Goal: Task Accomplishment & Management: Manage account settings

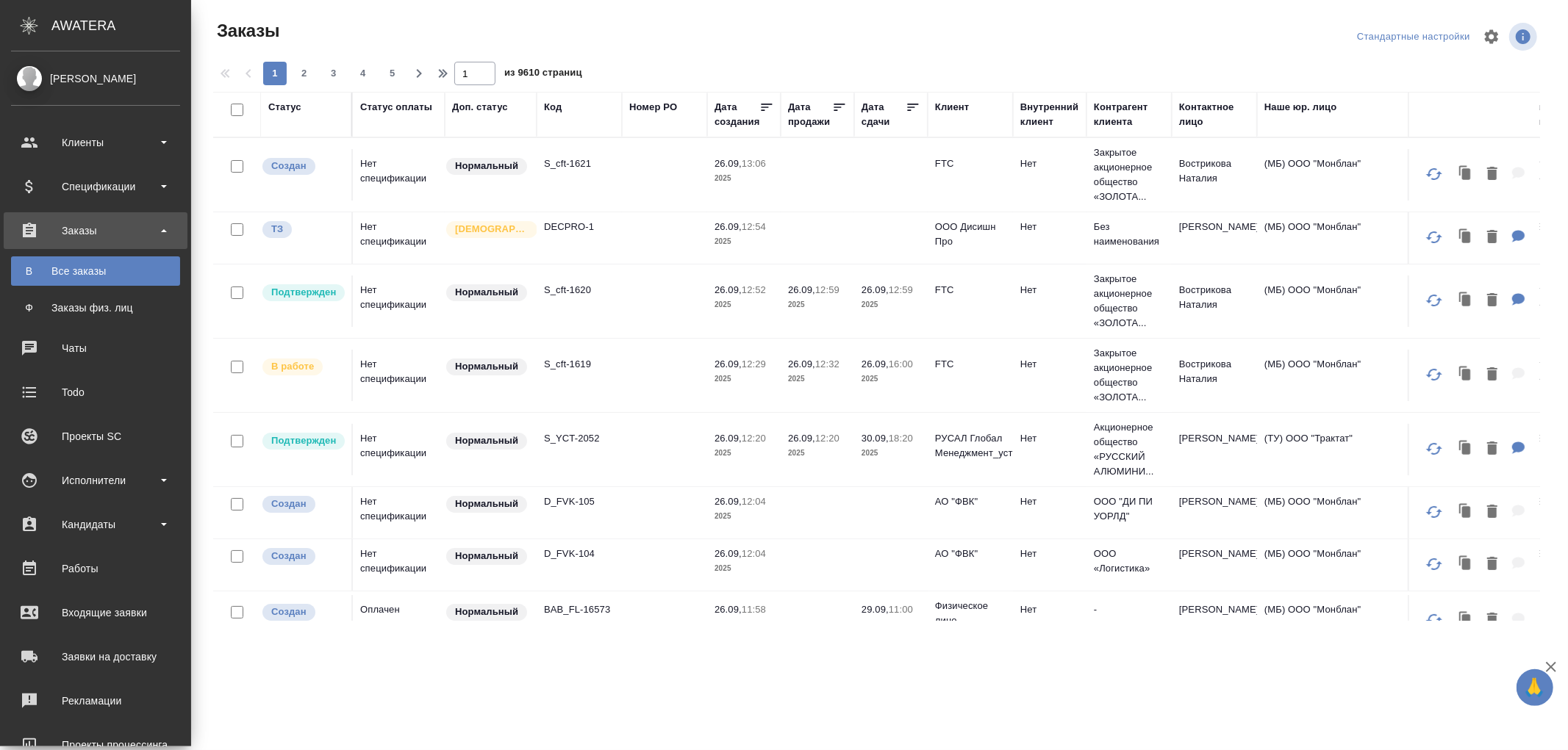
scroll to position [171, 0]
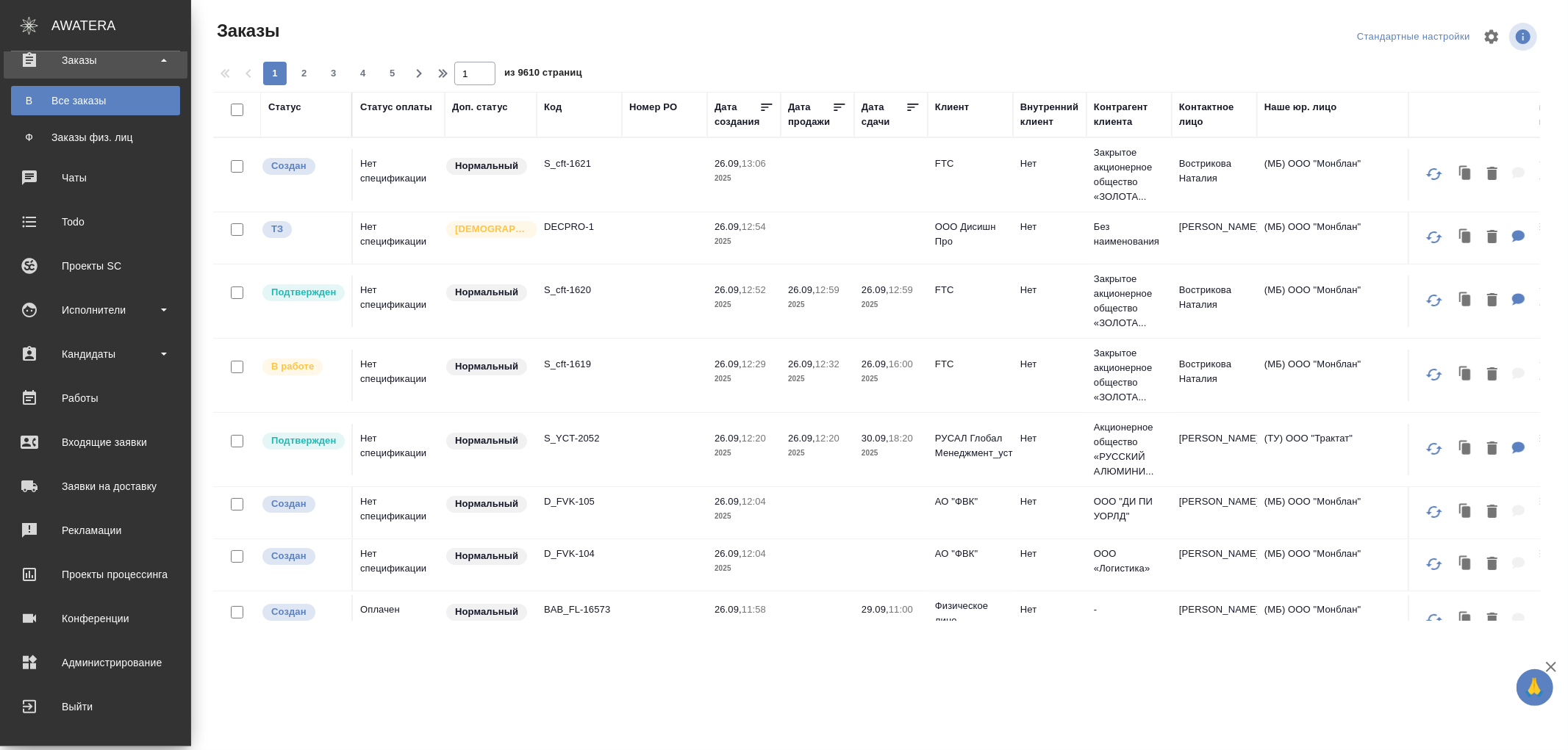
drag, startPoint x: 0, startPoint y: 0, endPoint x: 82, endPoint y: 658, distance: 663.1
click at [82, 658] on div "Администрирование" at bounding box center [95, 663] width 169 height 22
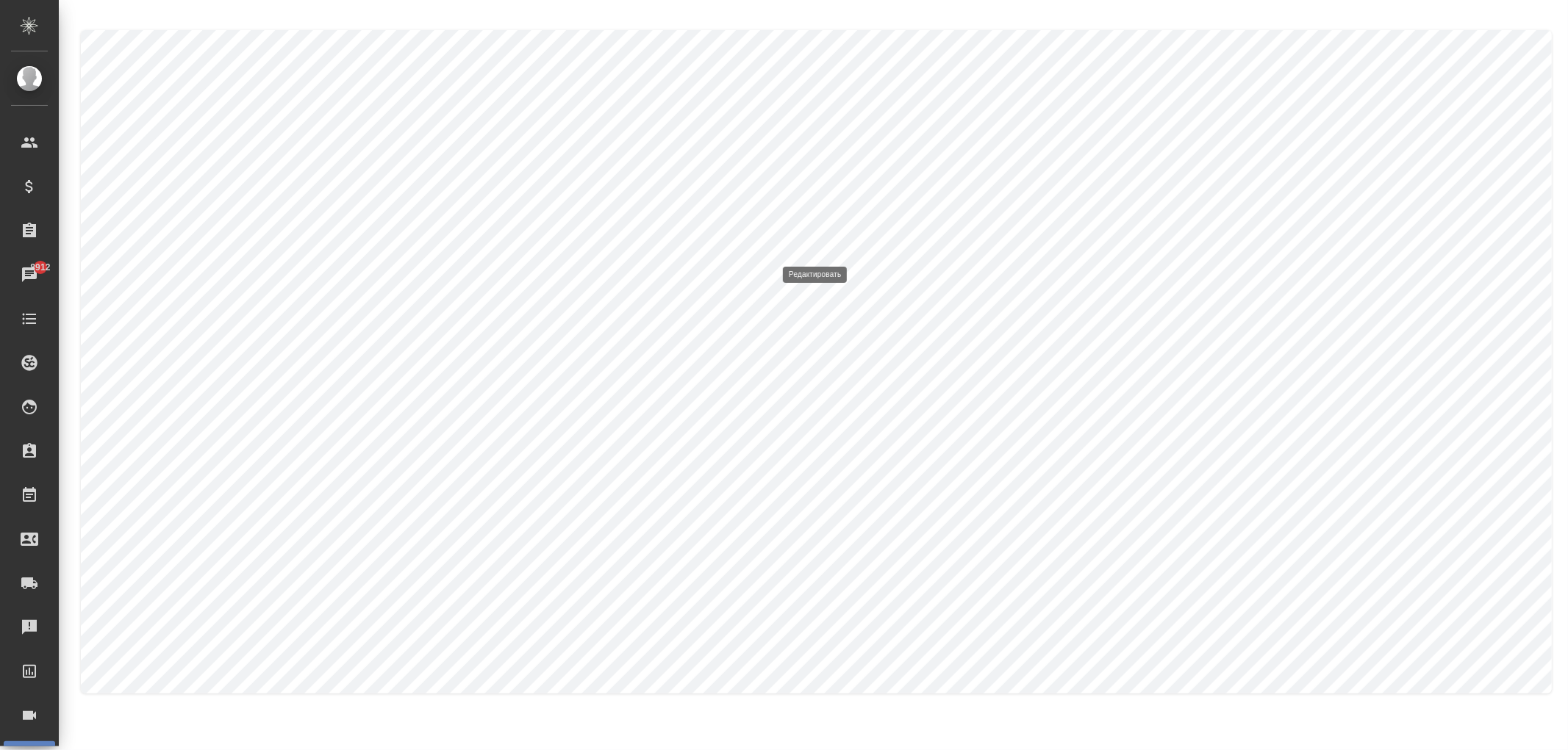
type input "Глоссарий Маркетинг, Гуманитарные науки"
type input "Маркетинг"
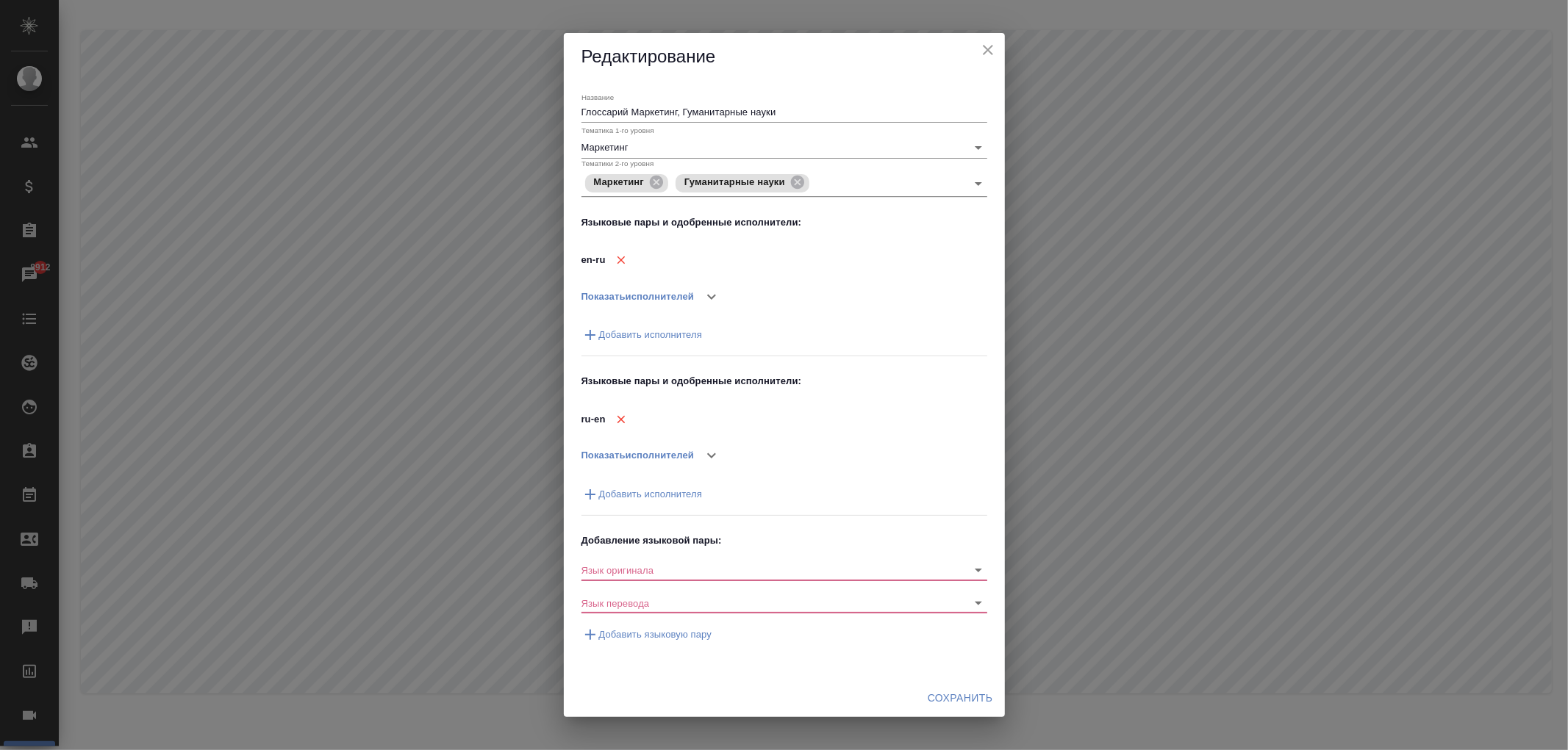
drag, startPoint x: 992, startPoint y: 42, endPoint x: 984, endPoint y: 46, distance: 8.9
click at [991, 42] on icon "close" at bounding box center [988, 50] width 17 height 17
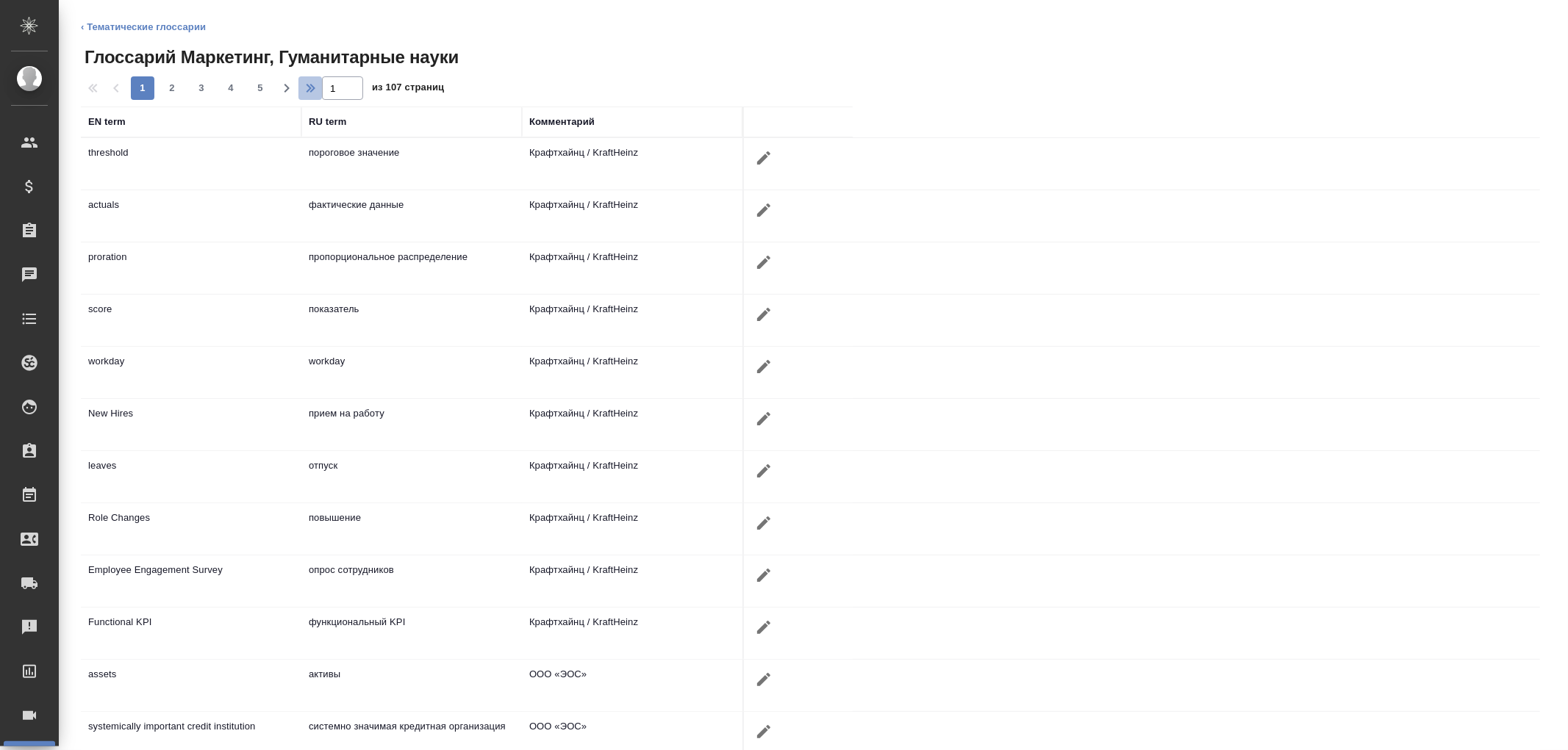
click at [308, 90] on icon "button" at bounding box center [312, 88] width 17 height 17
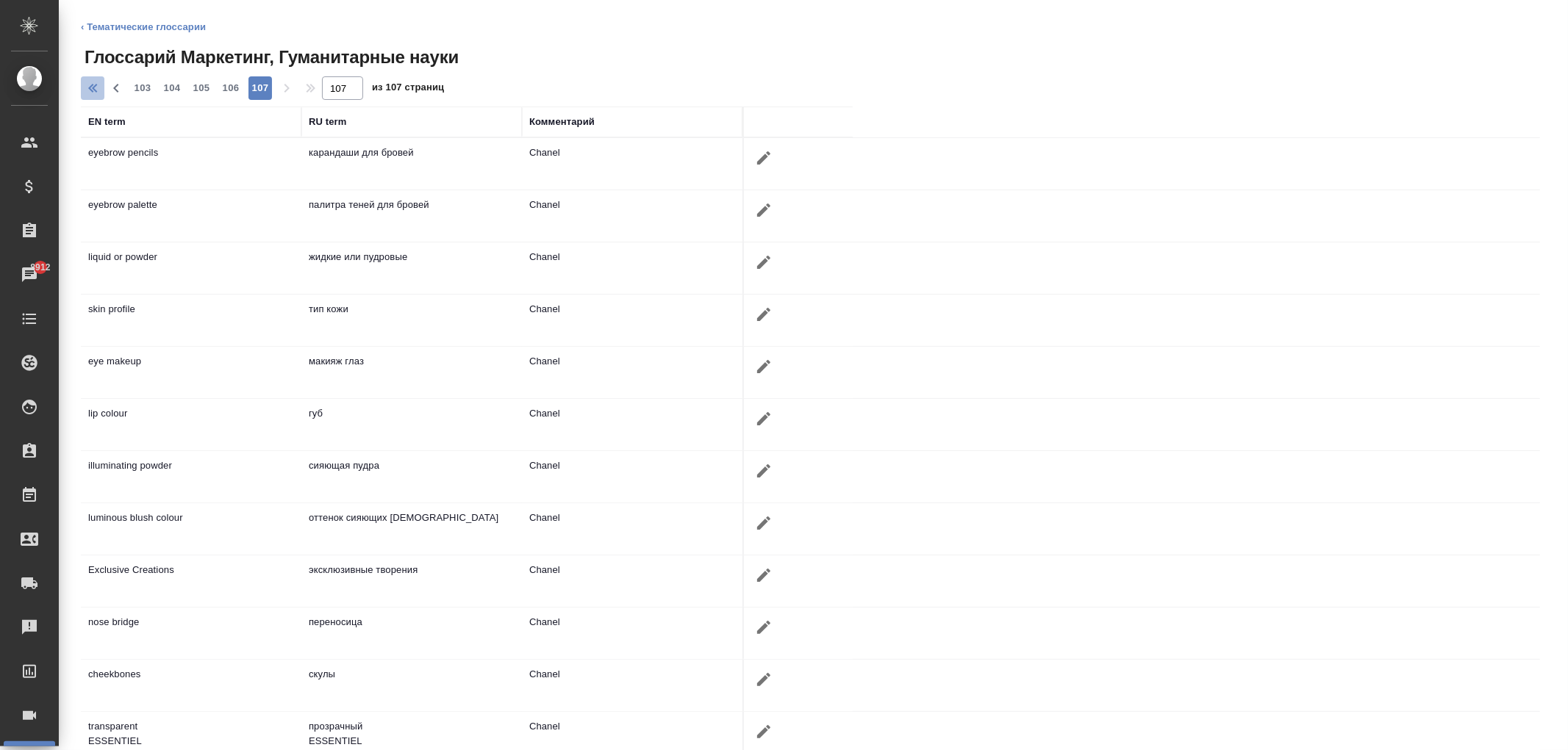
click at [89, 91] on icon "button" at bounding box center [95, 88] width 17 height 17
type input "1"
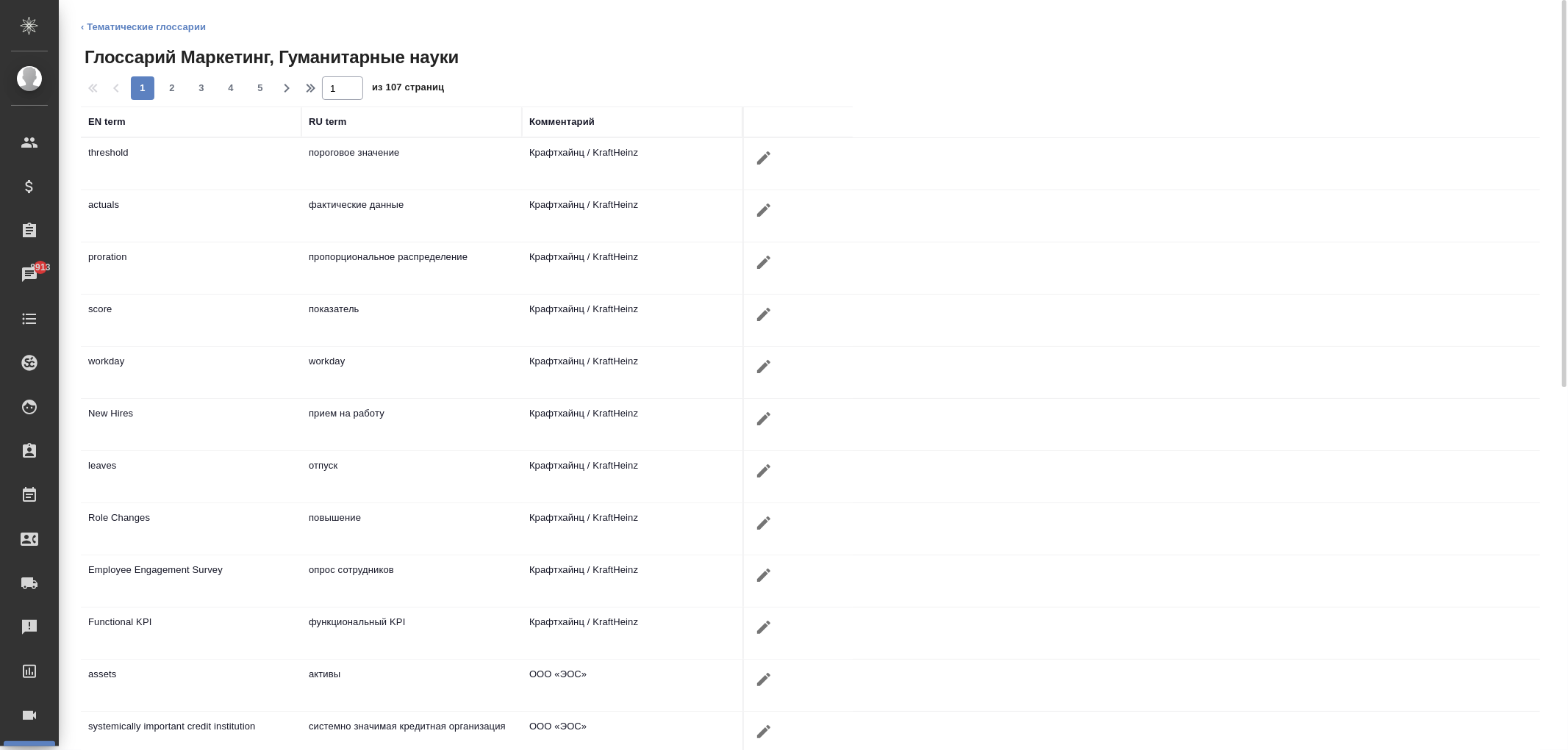
click at [126, 32] on link "‹ Тематические глоссарии" at bounding box center [143, 26] width 125 height 11
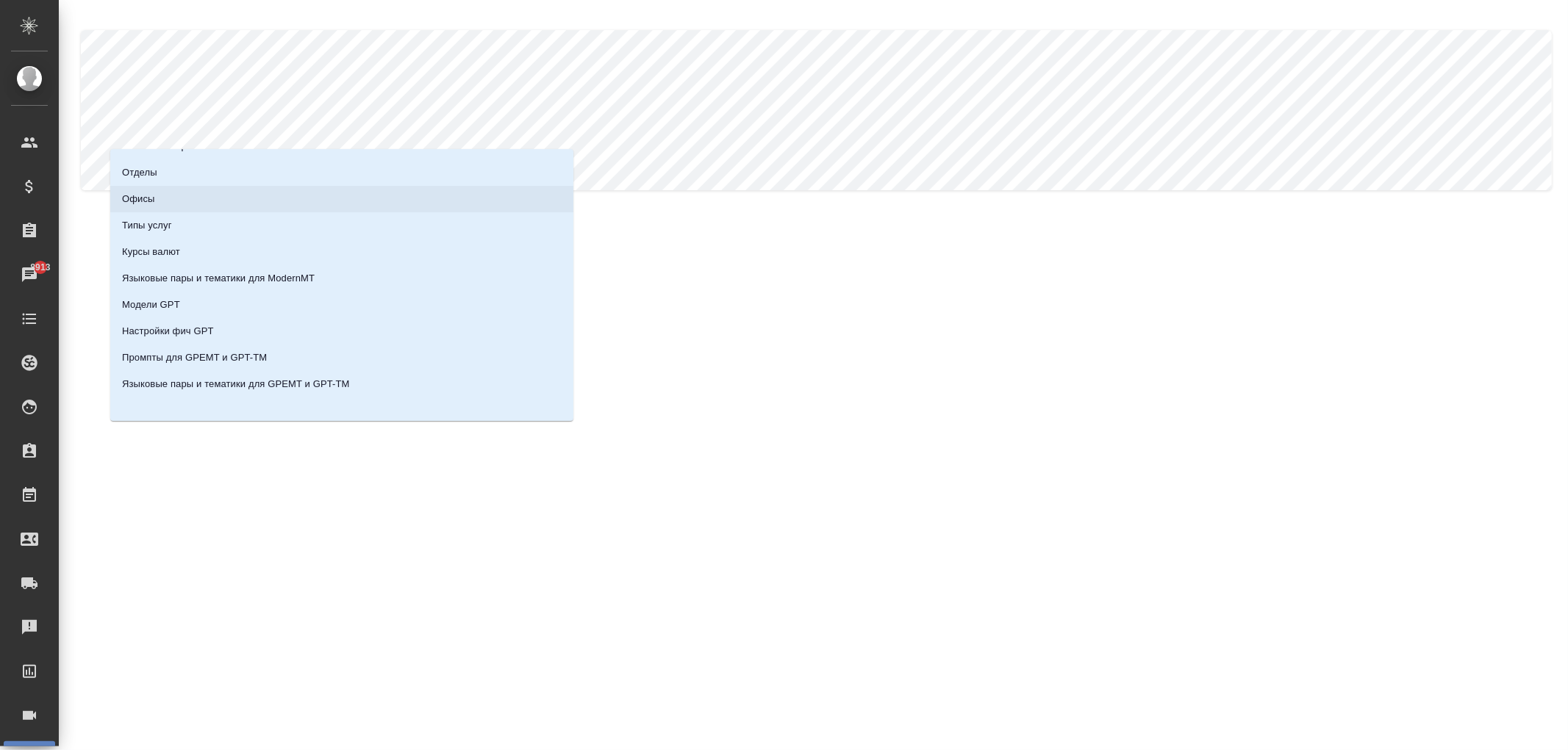
scroll to position [129, 0]
click at [166, 327] on p "Настройки фич GPT" at bounding box center [168, 327] width 92 height 14
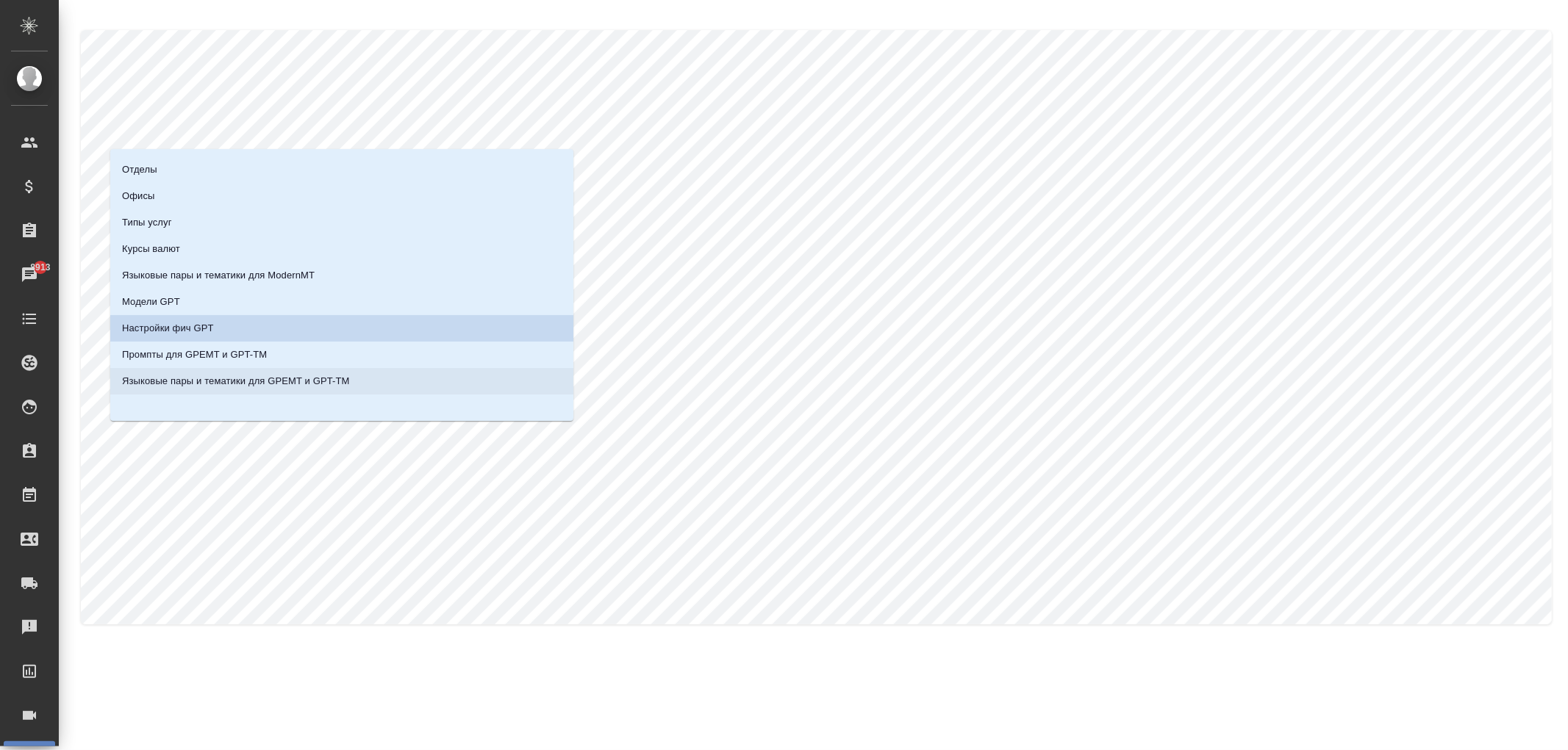
click at [246, 377] on p "Языковые пары и тематики для GPEMT и GPT-TM" at bounding box center [235, 380] width 228 height 14
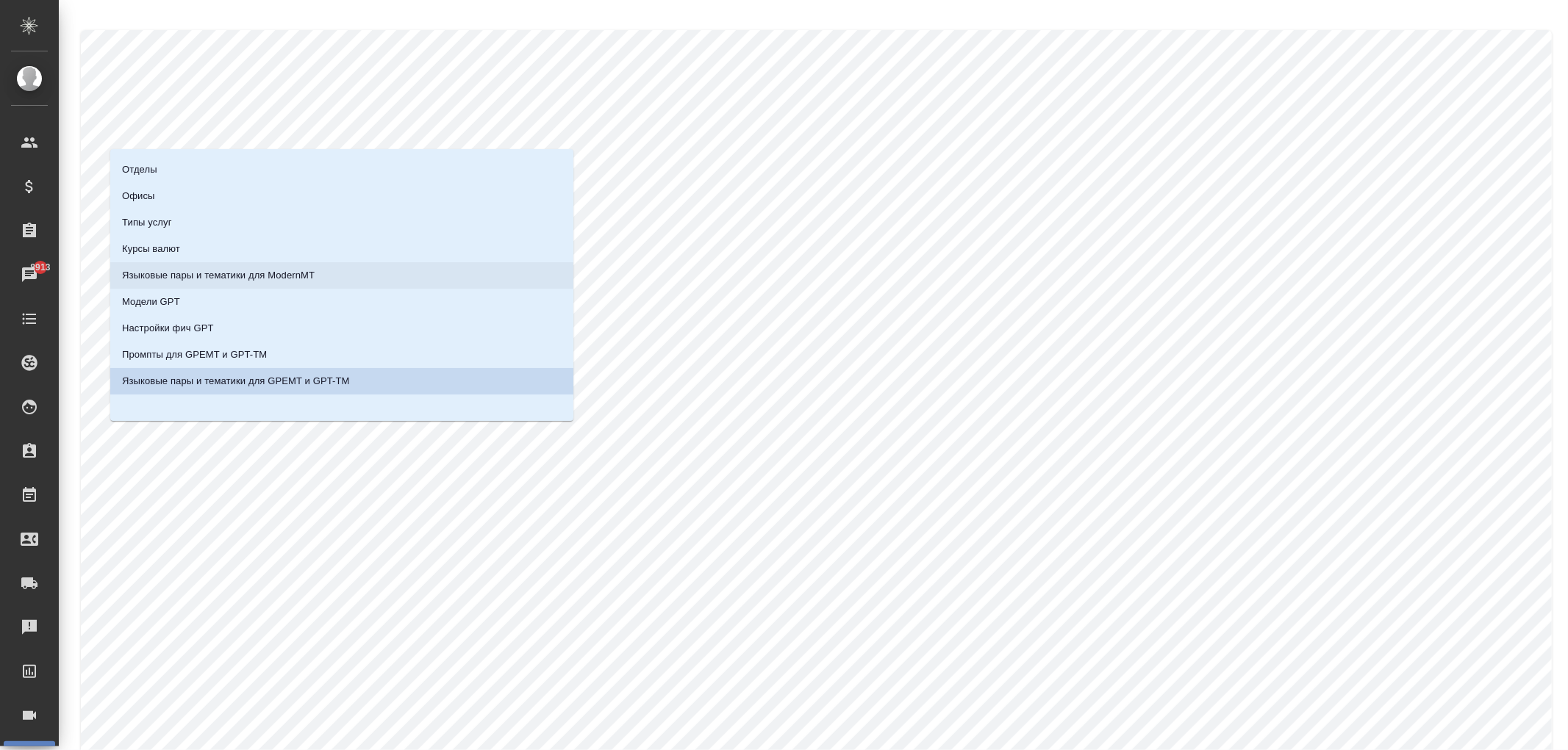
scroll to position [47, 0]
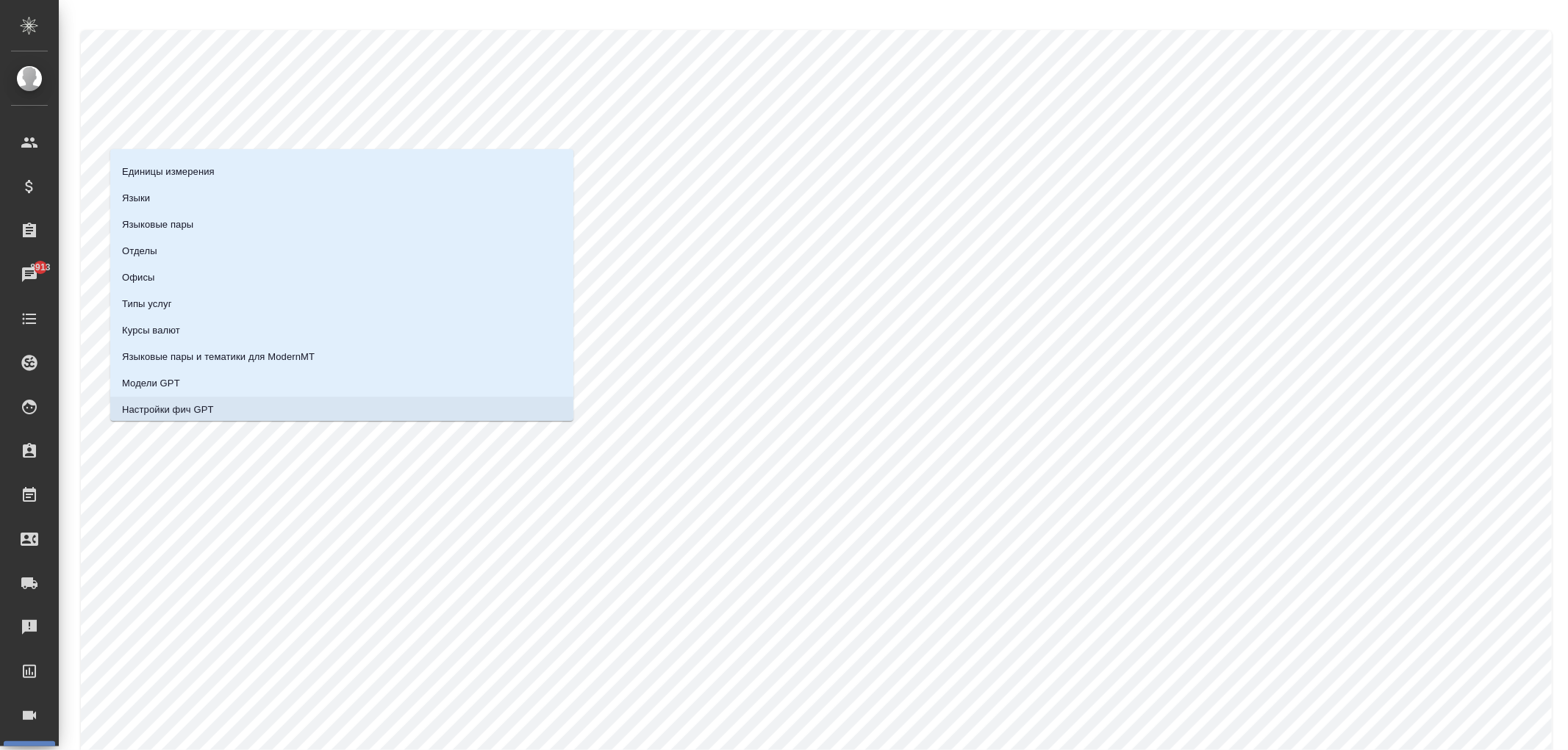
click at [180, 404] on p "Настройки фич GPT" at bounding box center [168, 409] width 92 height 14
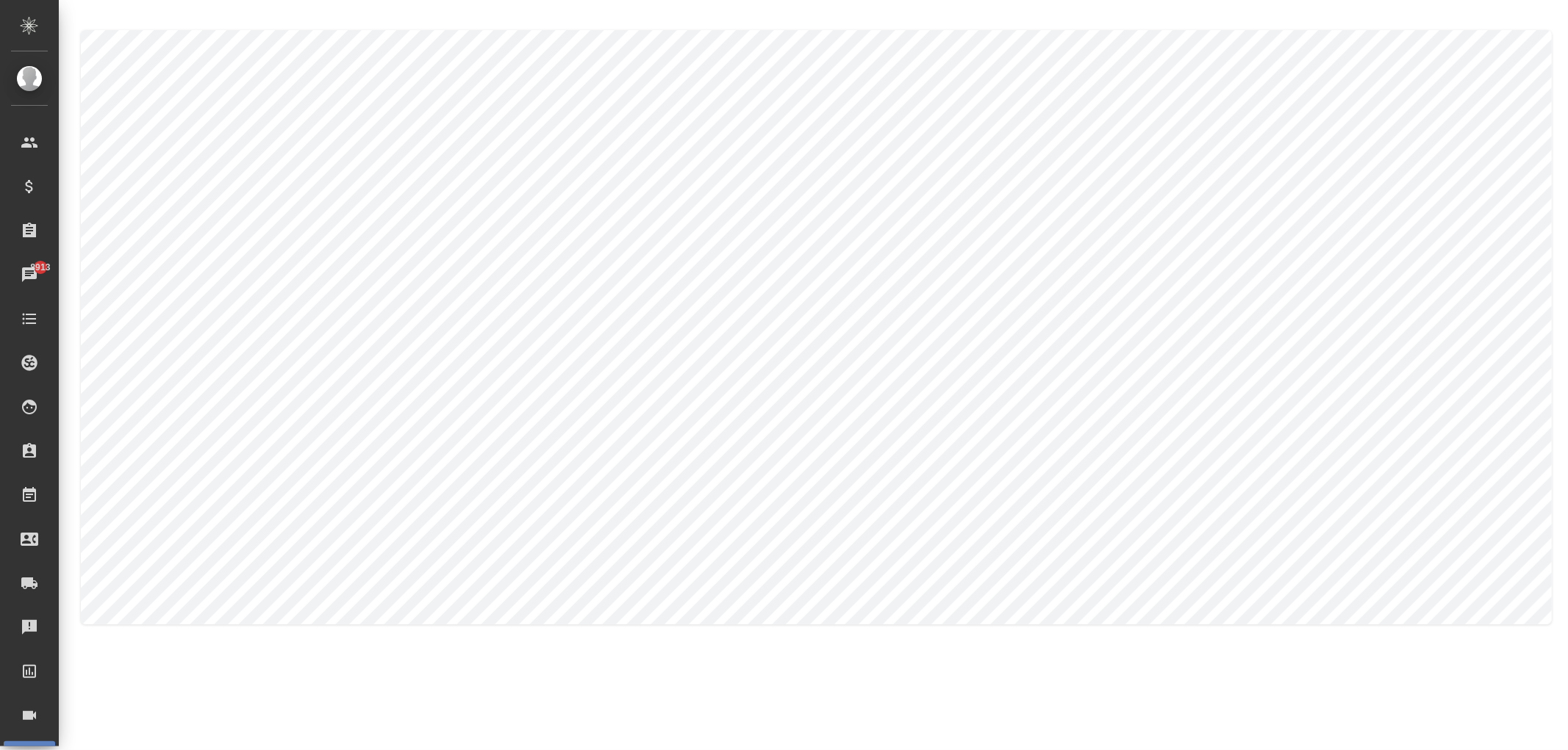
type input "gpt-tm"
type input "GPT TM"
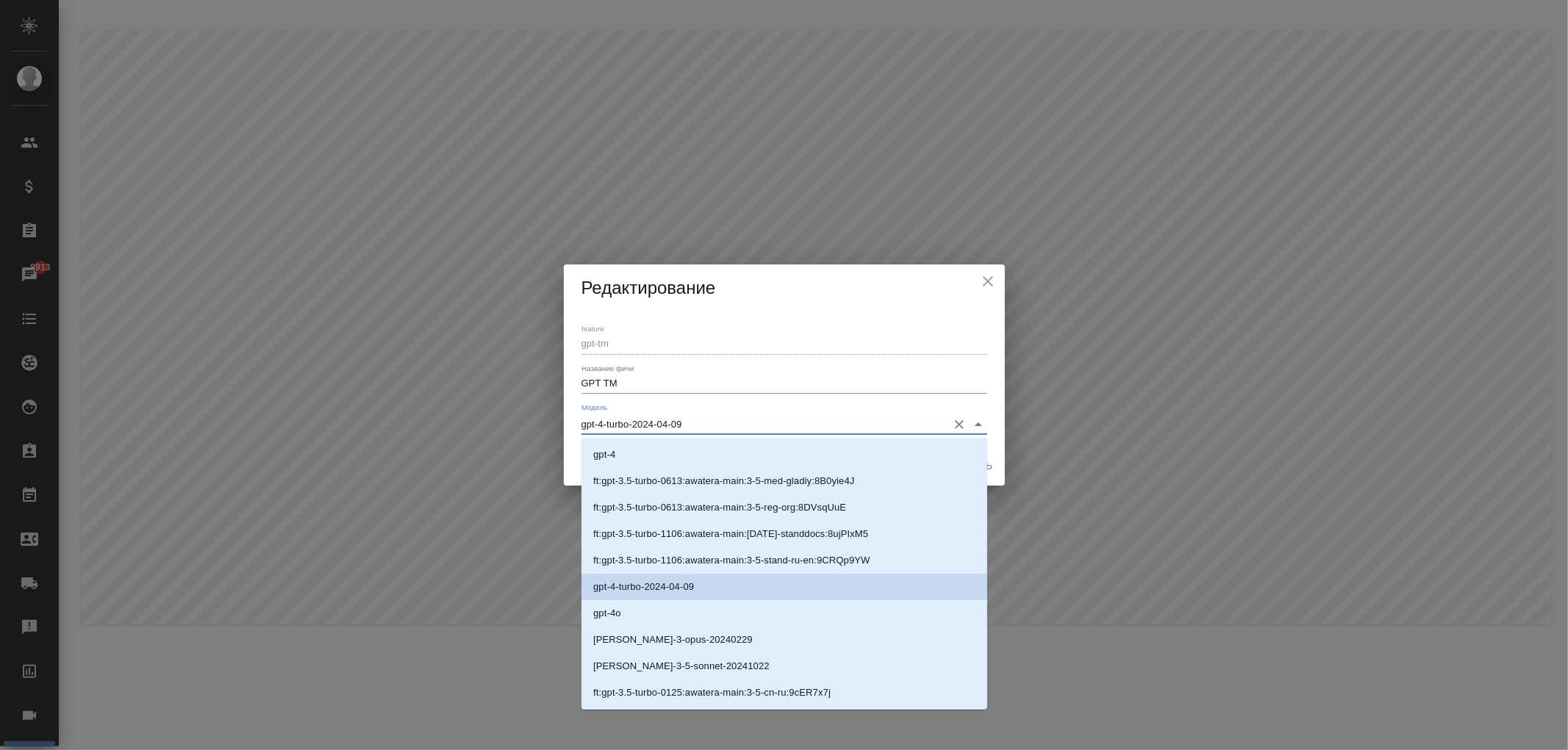
click at [674, 426] on input "gpt-4-turbo-2024-04-09" at bounding box center [760, 424] width 358 height 20
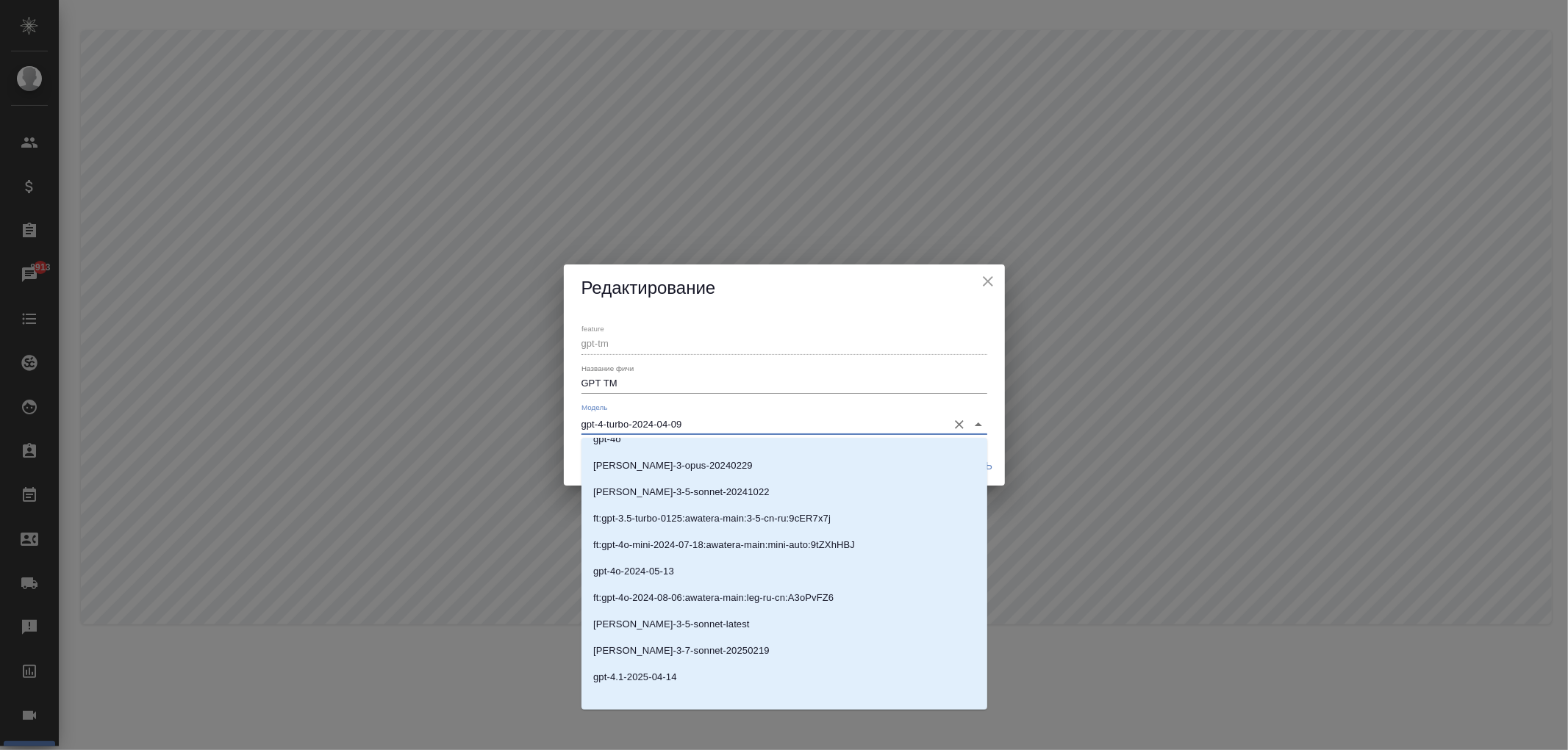
scroll to position [235, 0]
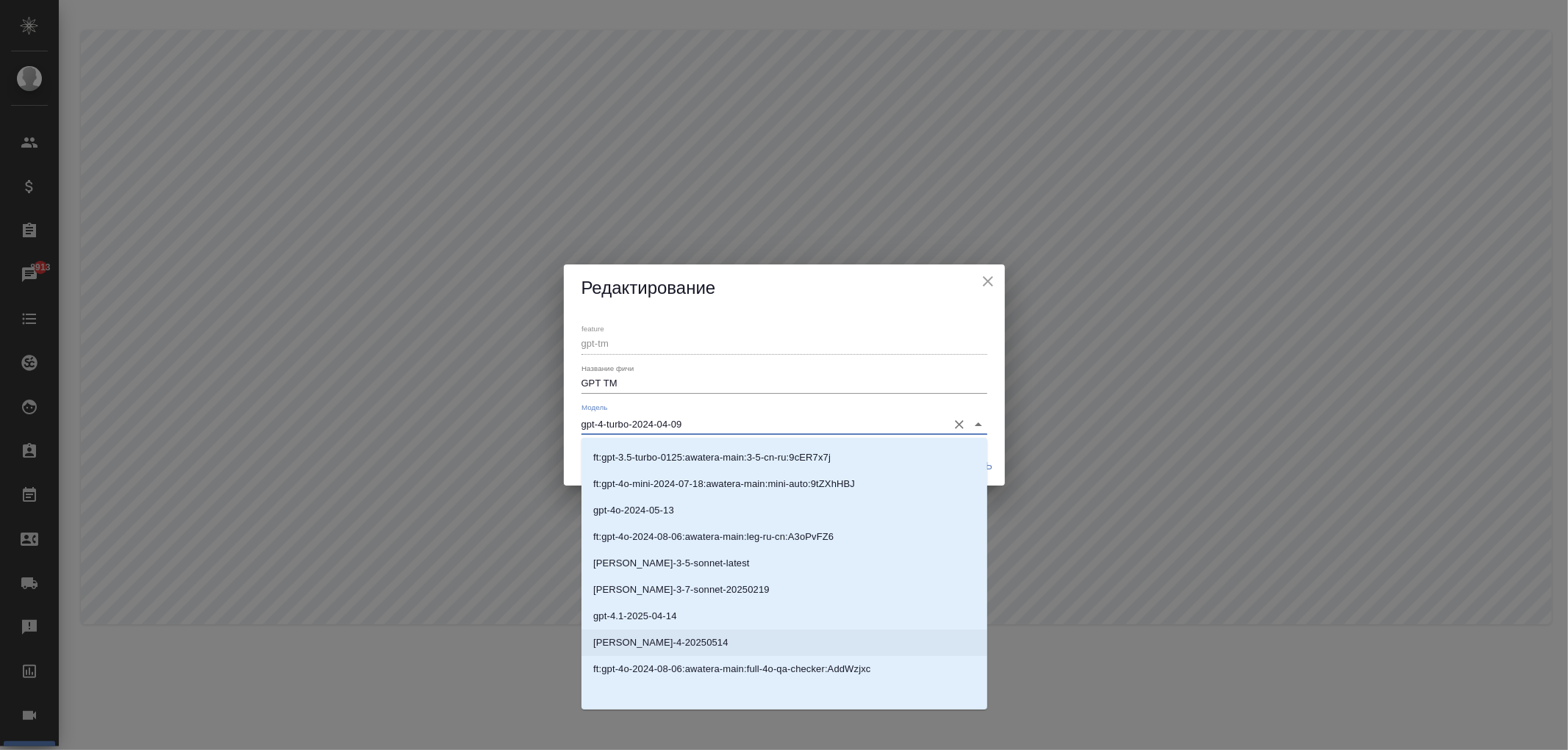
click at [663, 637] on p "[PERSON_NAME]-4-20250514" at bounding box center [660, 642] width 135 height 14
type input "[PERSON_NAME]-4-20250514"
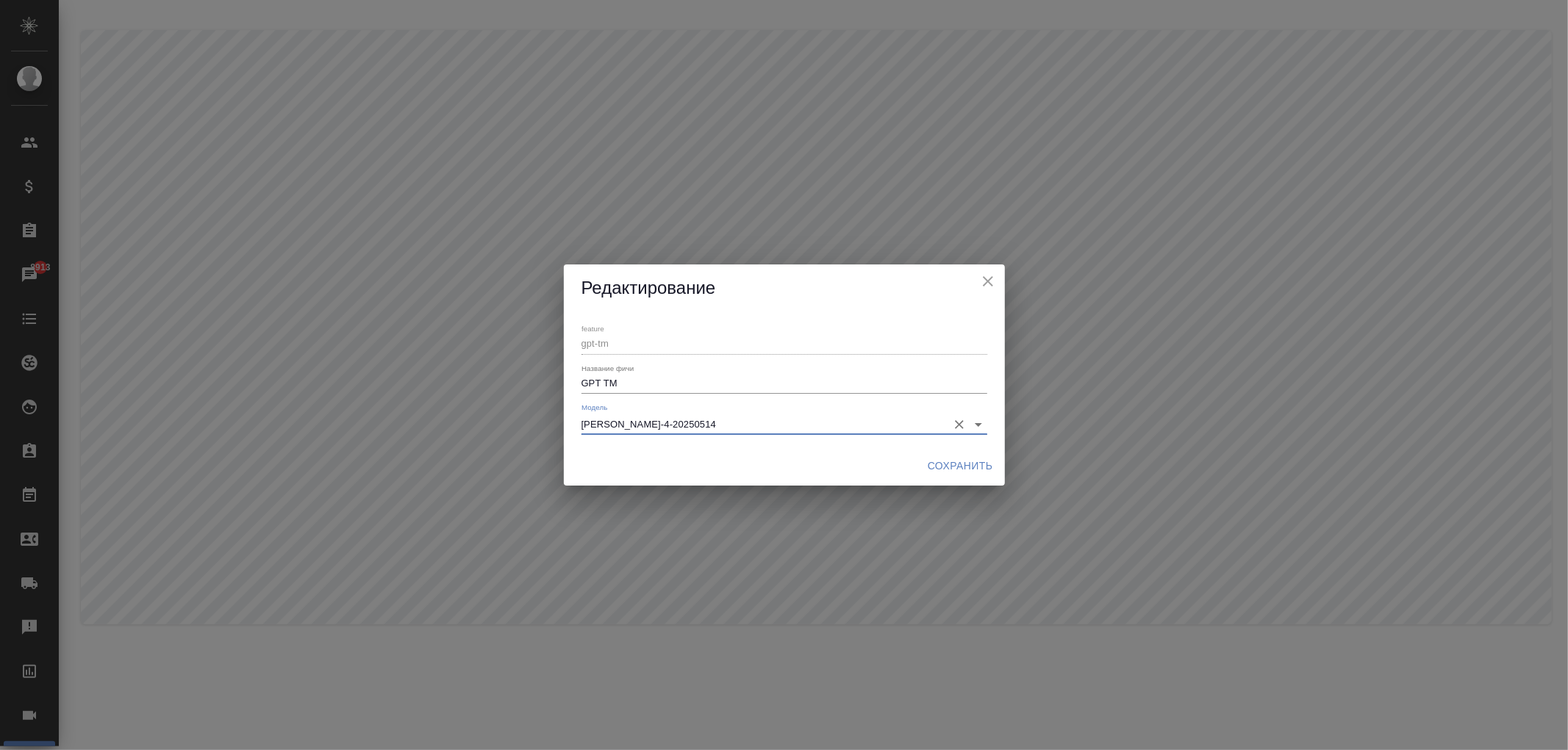
click at [953, 458] on span "Сохранить" at bounding box center [961, 466] width 65 height 18
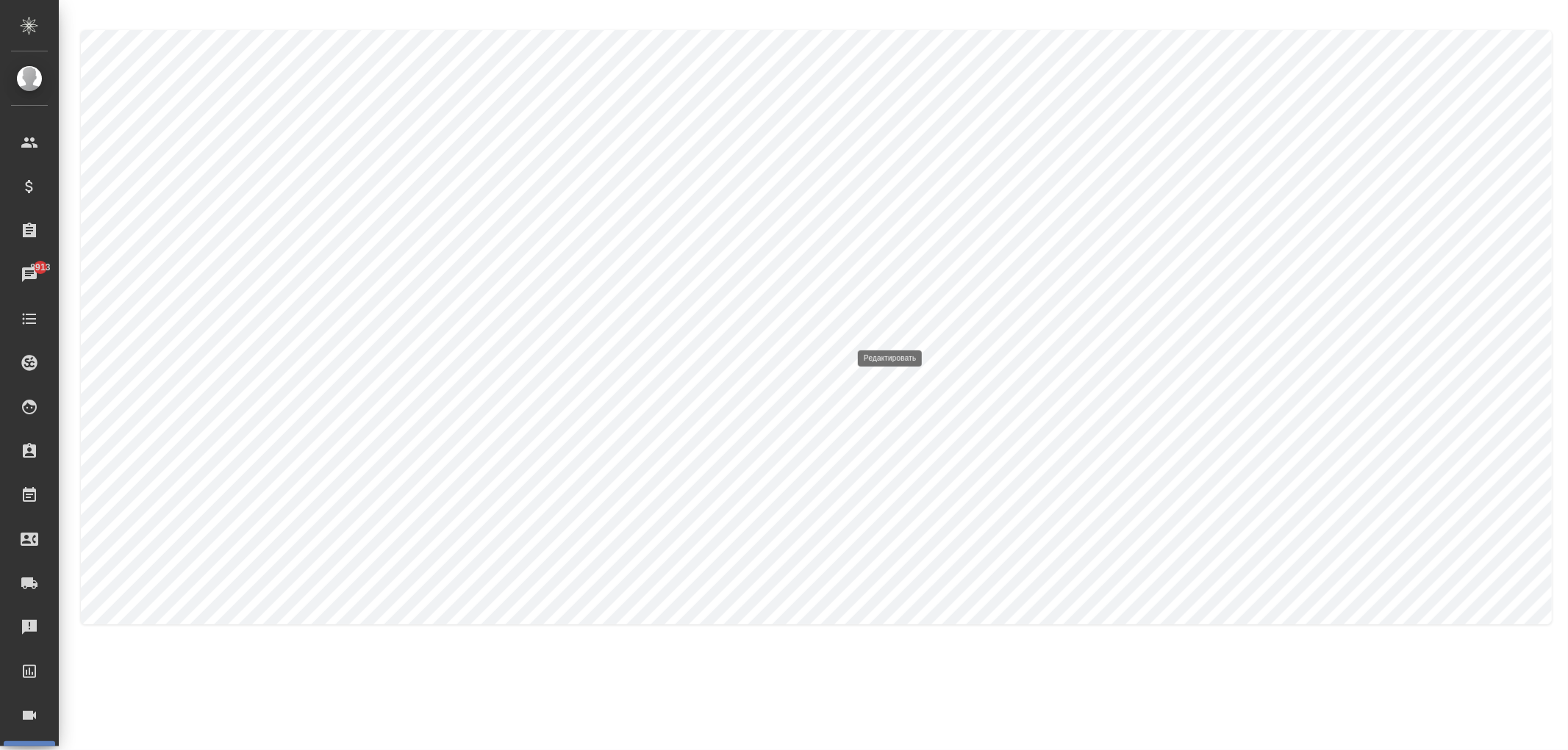
type input "extract-terms-from-text"
type input "Извлечение терминов GPT из текста"
type input "gpt-4o"
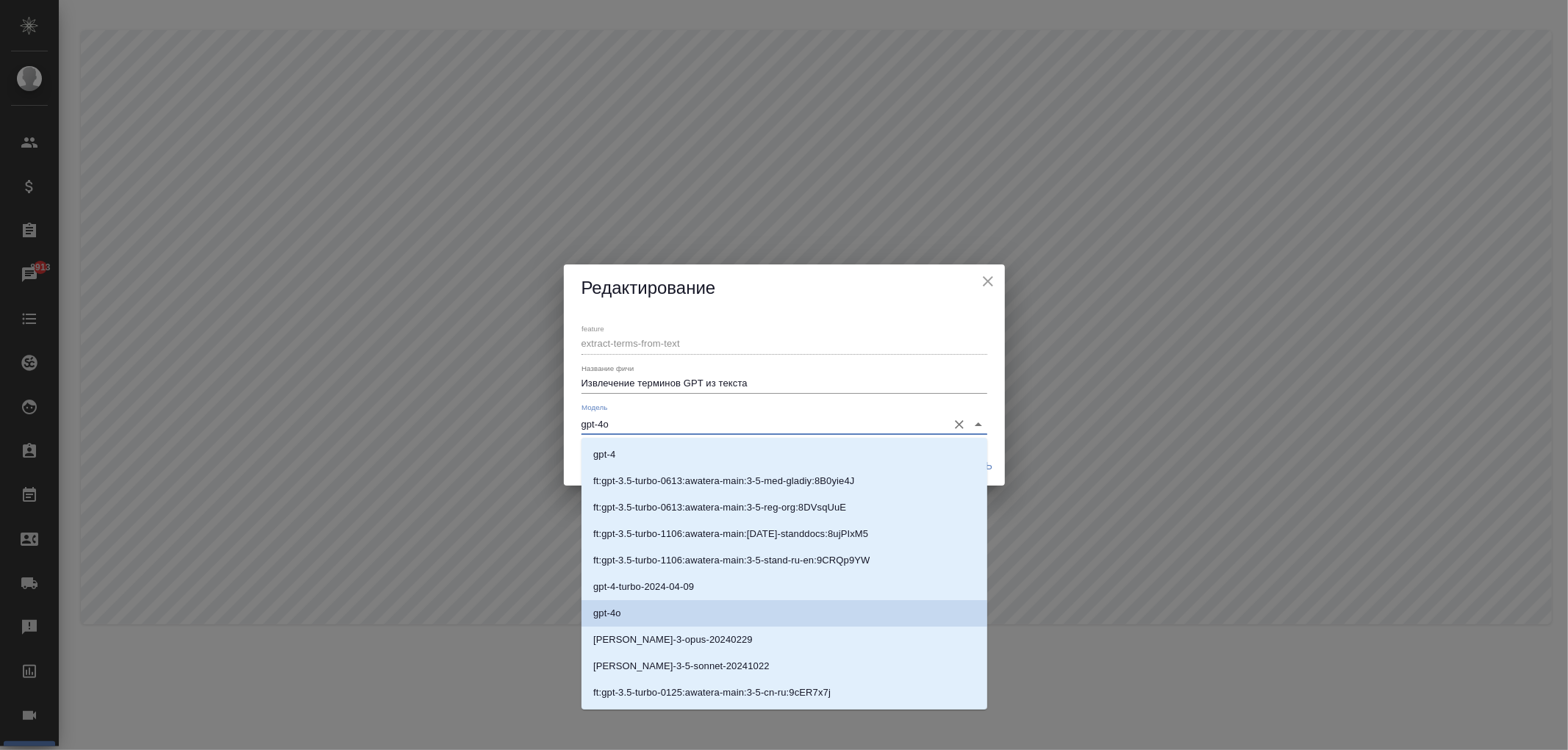
click at [724, 418] on input "gpt-4o" at bounding box center [760, 424] width 358 height 20
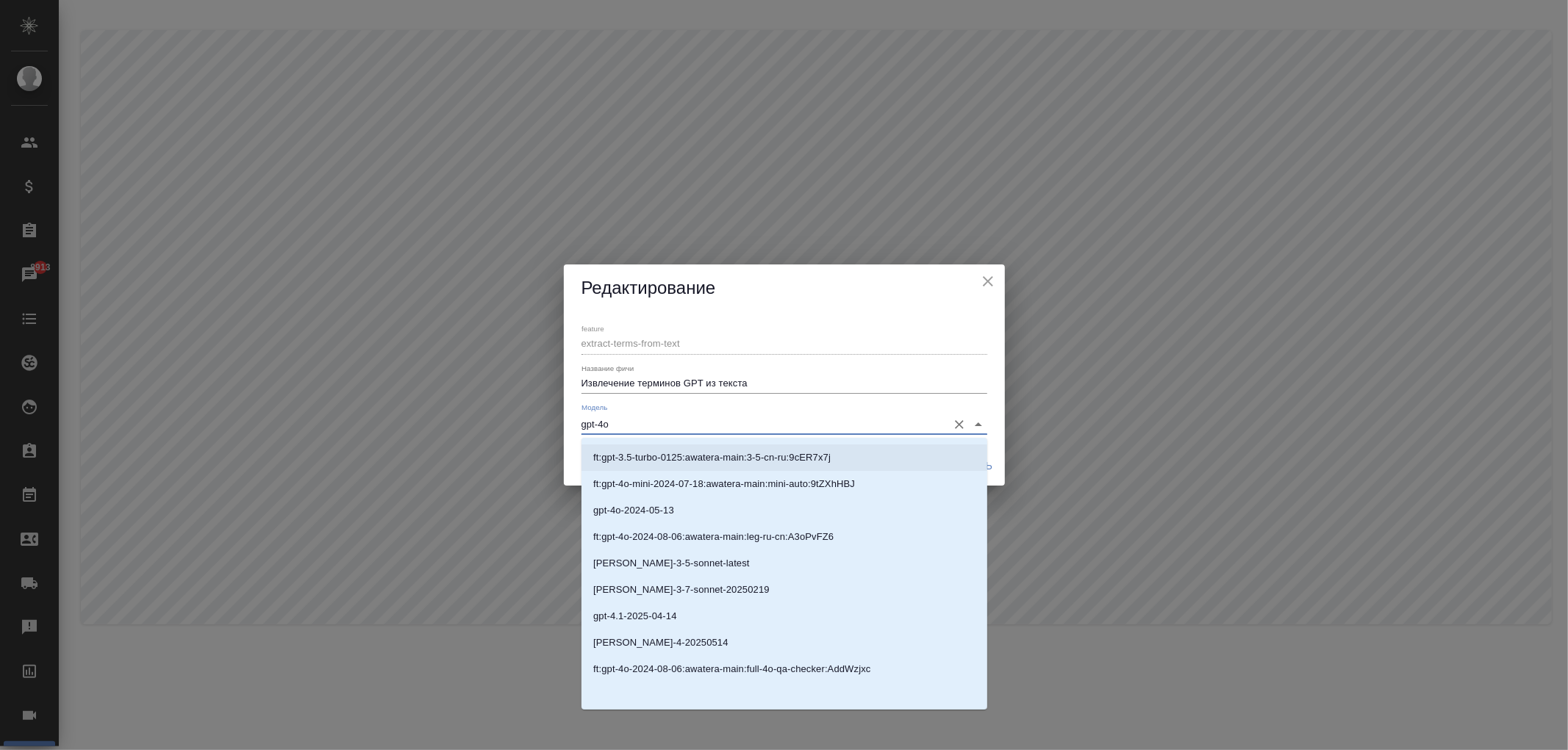
click at [991, 278] on icon "close" at bounding box center [988, 281] width 11 height 11
